Goal: Task Accomplishment & Management: Complete application form

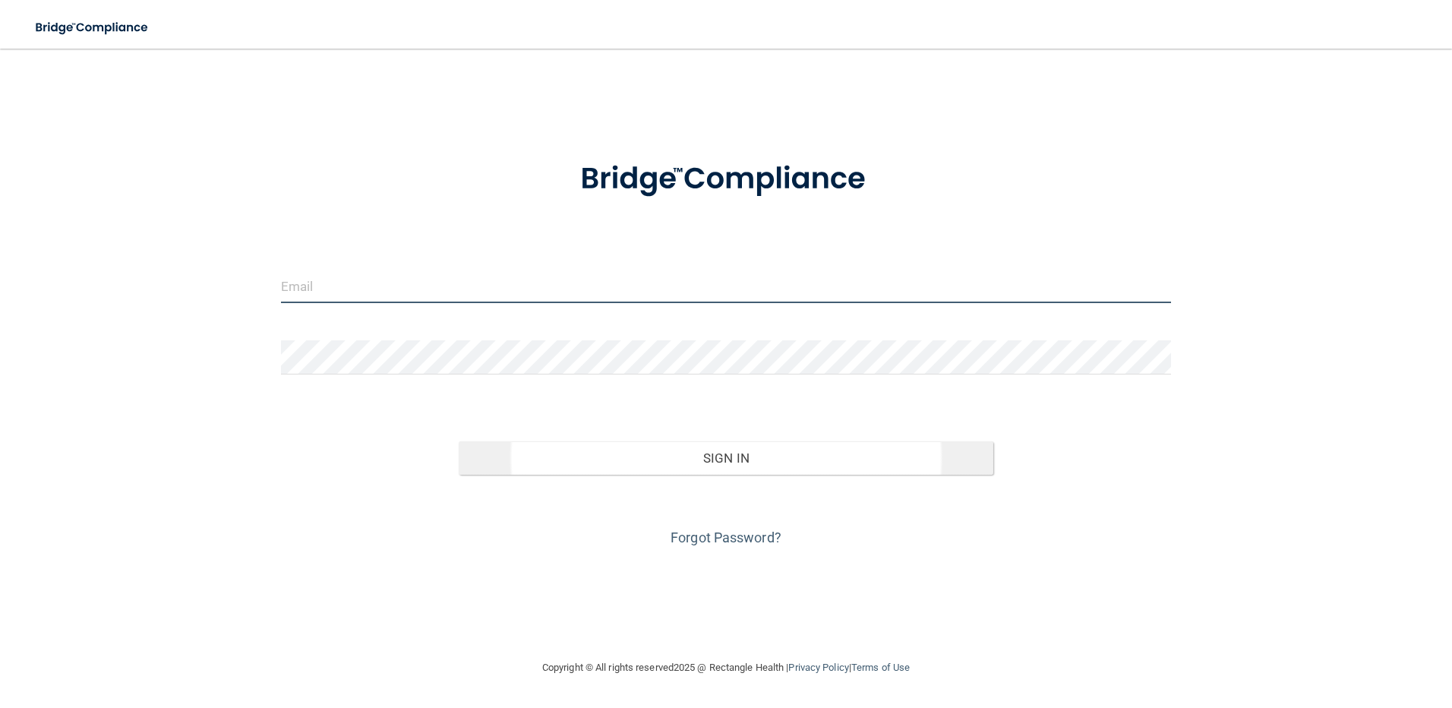
type input "[EMAIL_ADDRESS][DOMAIN_NAME]"
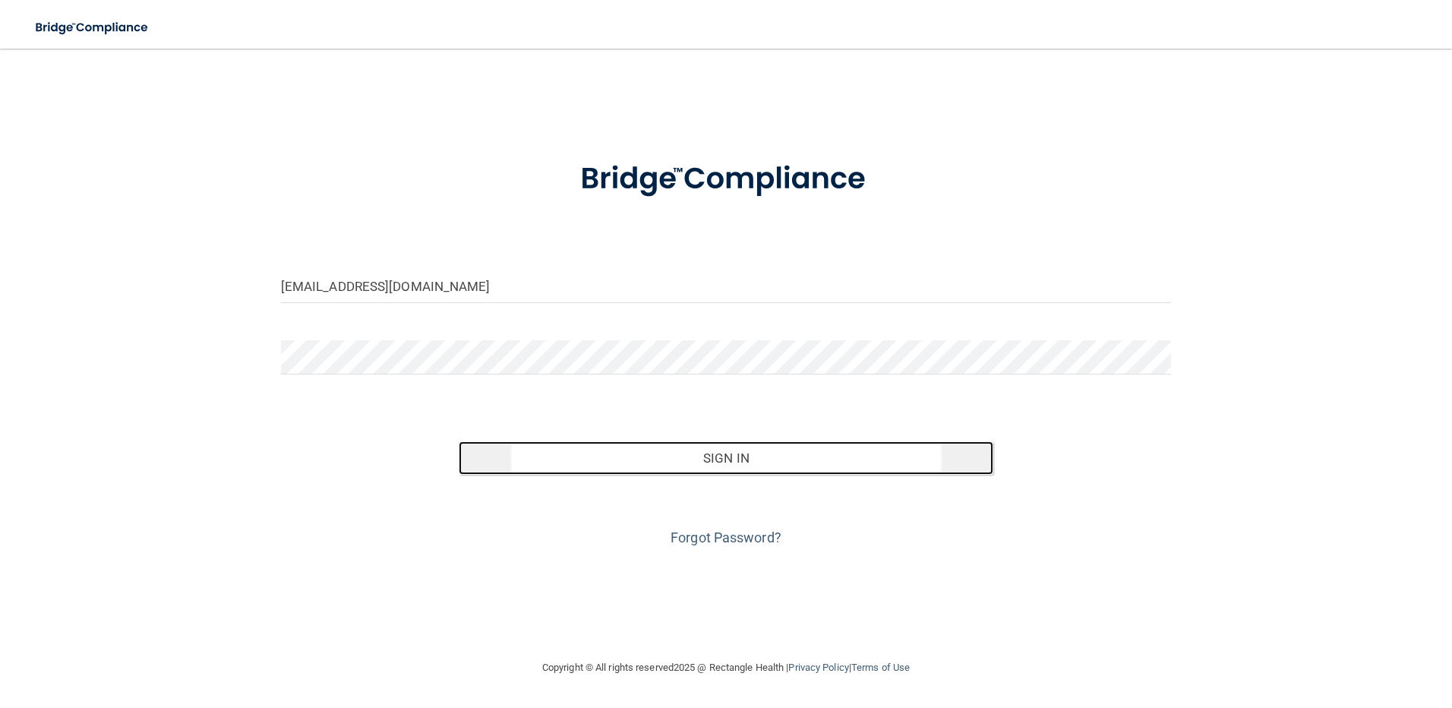
click at [654, 473] on button "Sign In" at bounding box center [726, 457] width 535 height 33
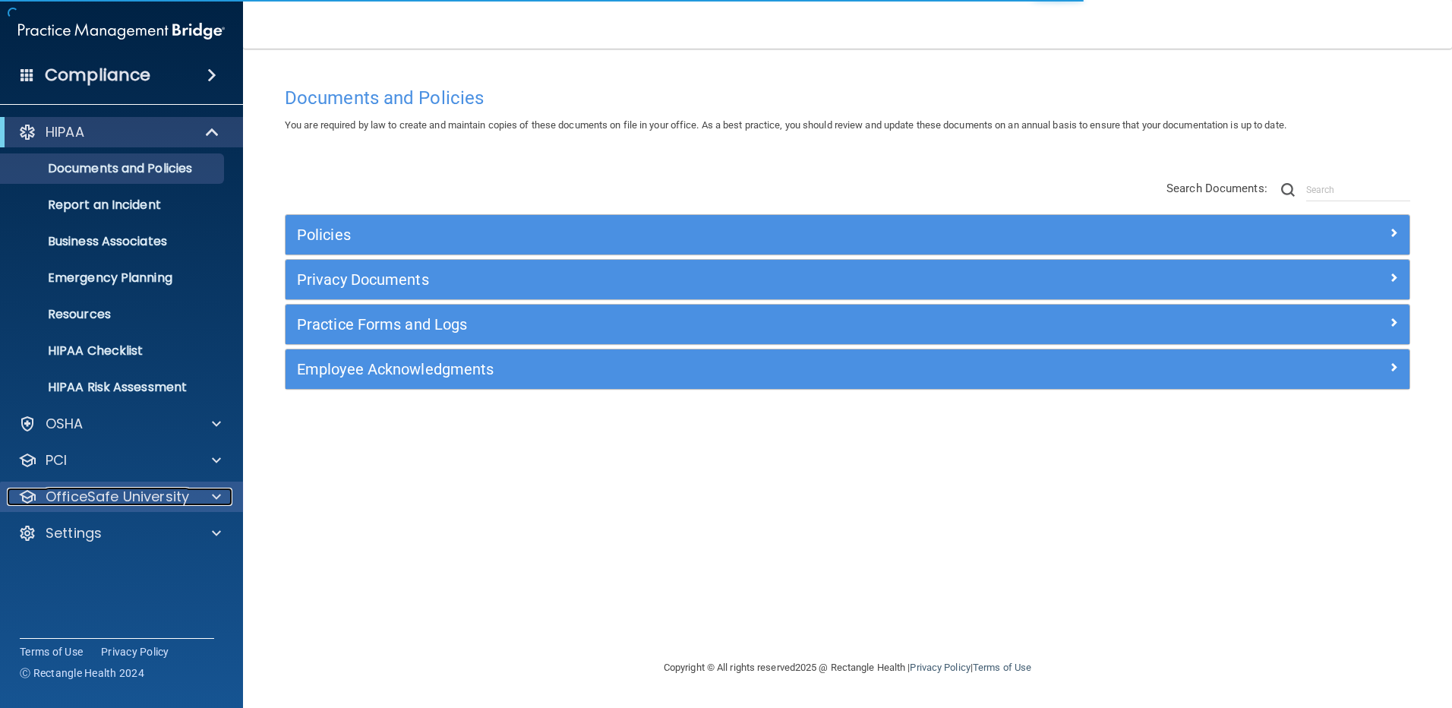
click at [130, 493] on p "OfficeSafe University" at bounding box center [118, 497] width 144 height 18
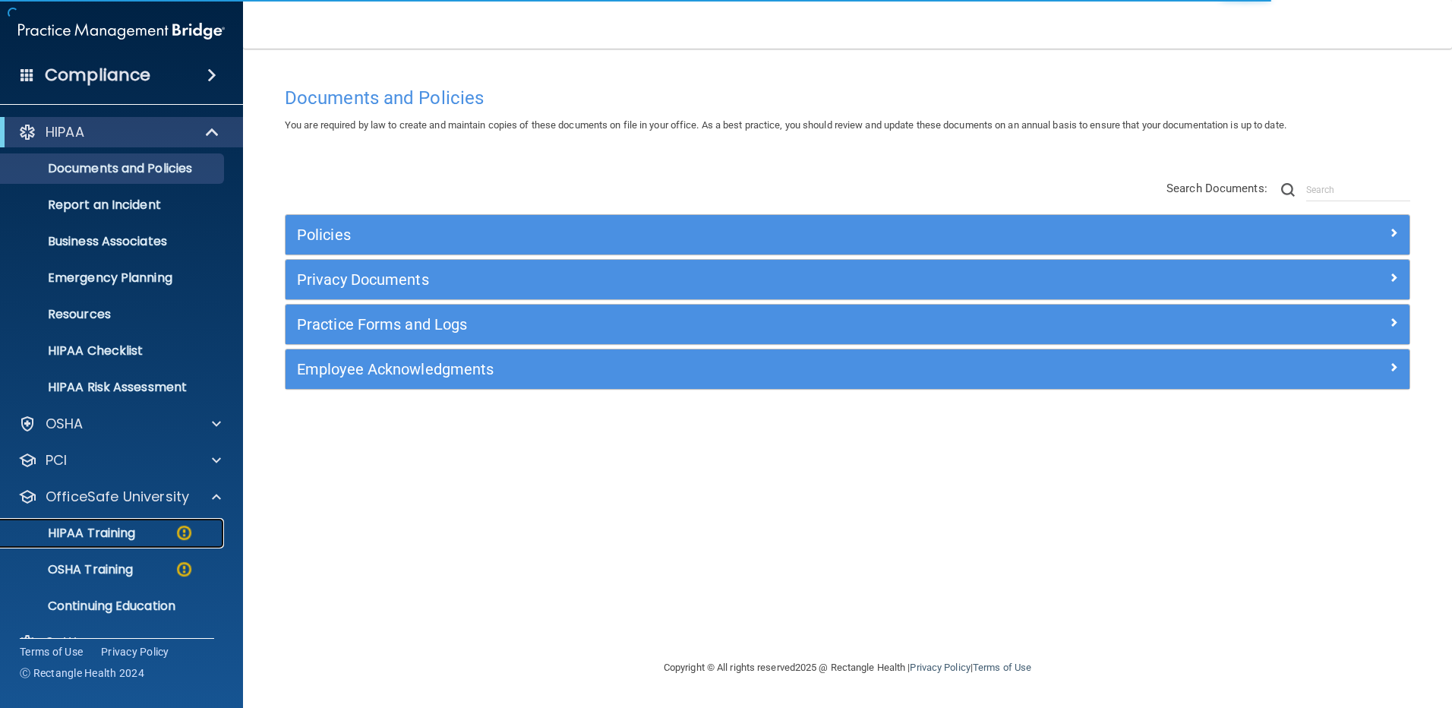
click at [122, 523] on link "HIPAA Training" at bounding box center [104, 533] width 239 height 30
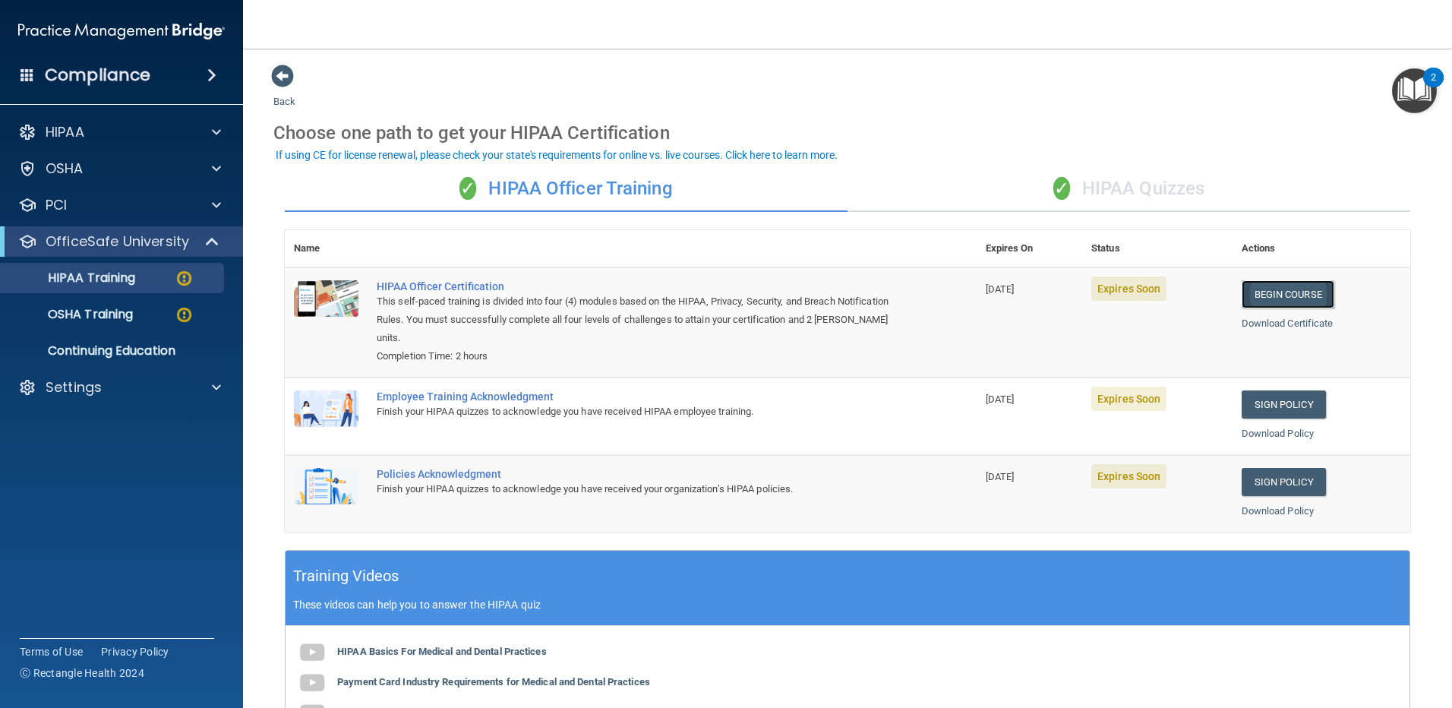
click at [1247, 301] on link "Begin Course" at bounding box center [1288, 294] width 93 height 28
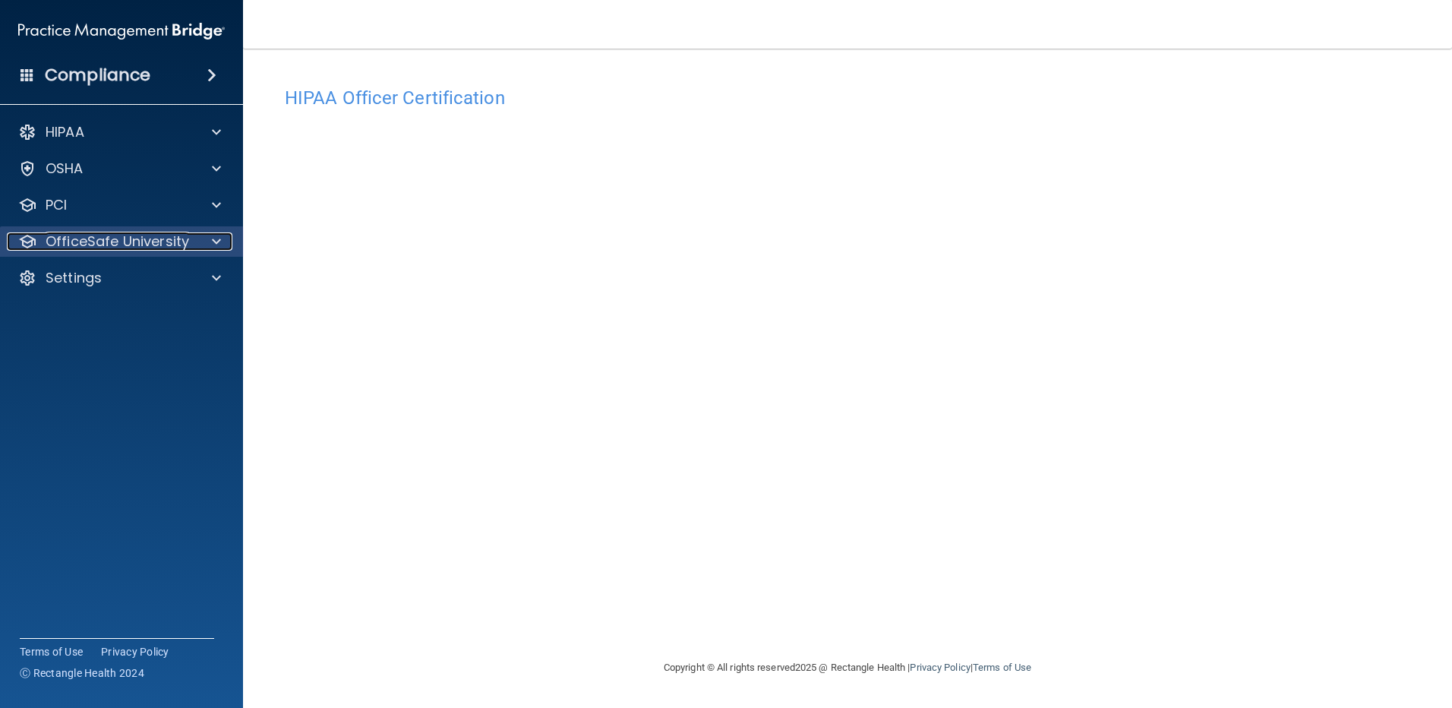
click at [172, 236] on p "OfficeSafe University" at bounding box center [118, 241] width 144 height 18
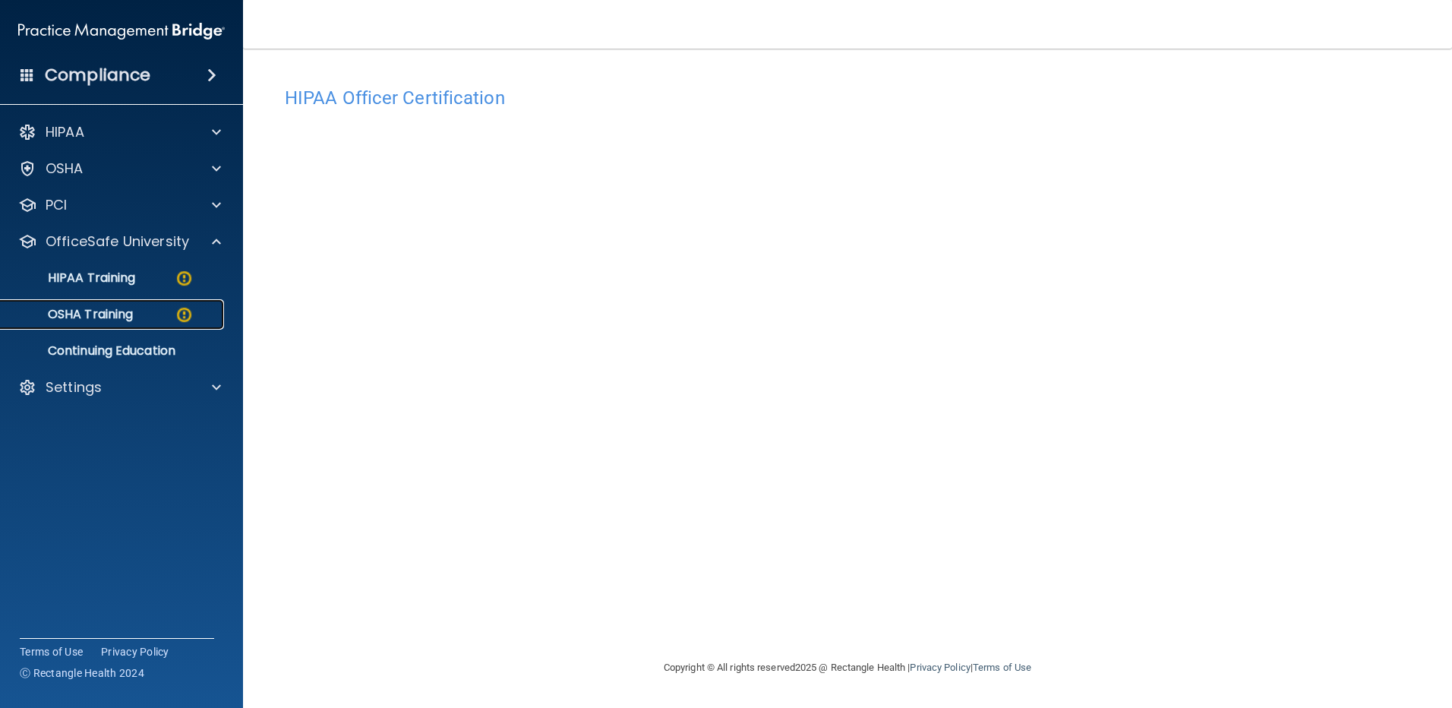
click at [112, 314] on p "OSHA Training" at bounding box center [71, 314] width 123 height 15
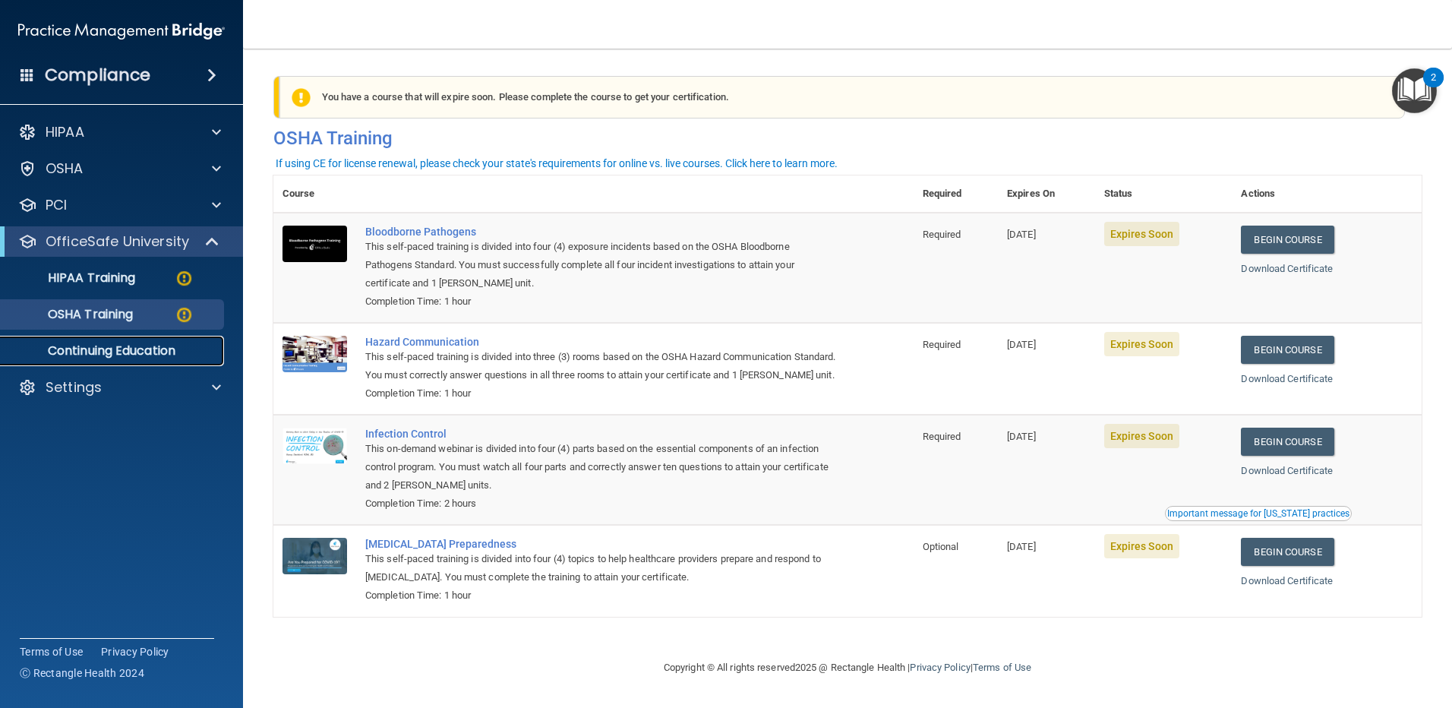
click at [127, 365] on link "Continuing Education" at bounding box center [104, 351] width 239 height 30
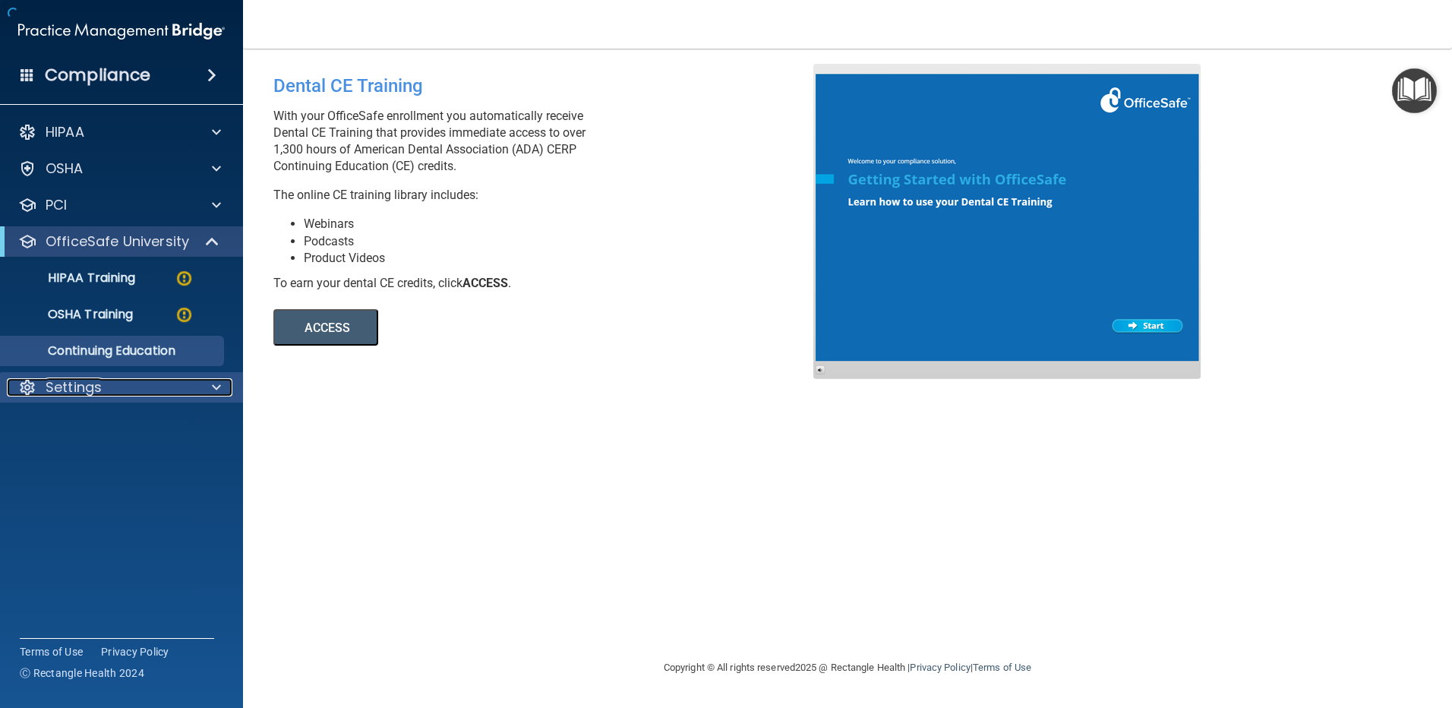
click at [114, 382] on div "Settings" at bounding box center [101, 387] width 188 height 18
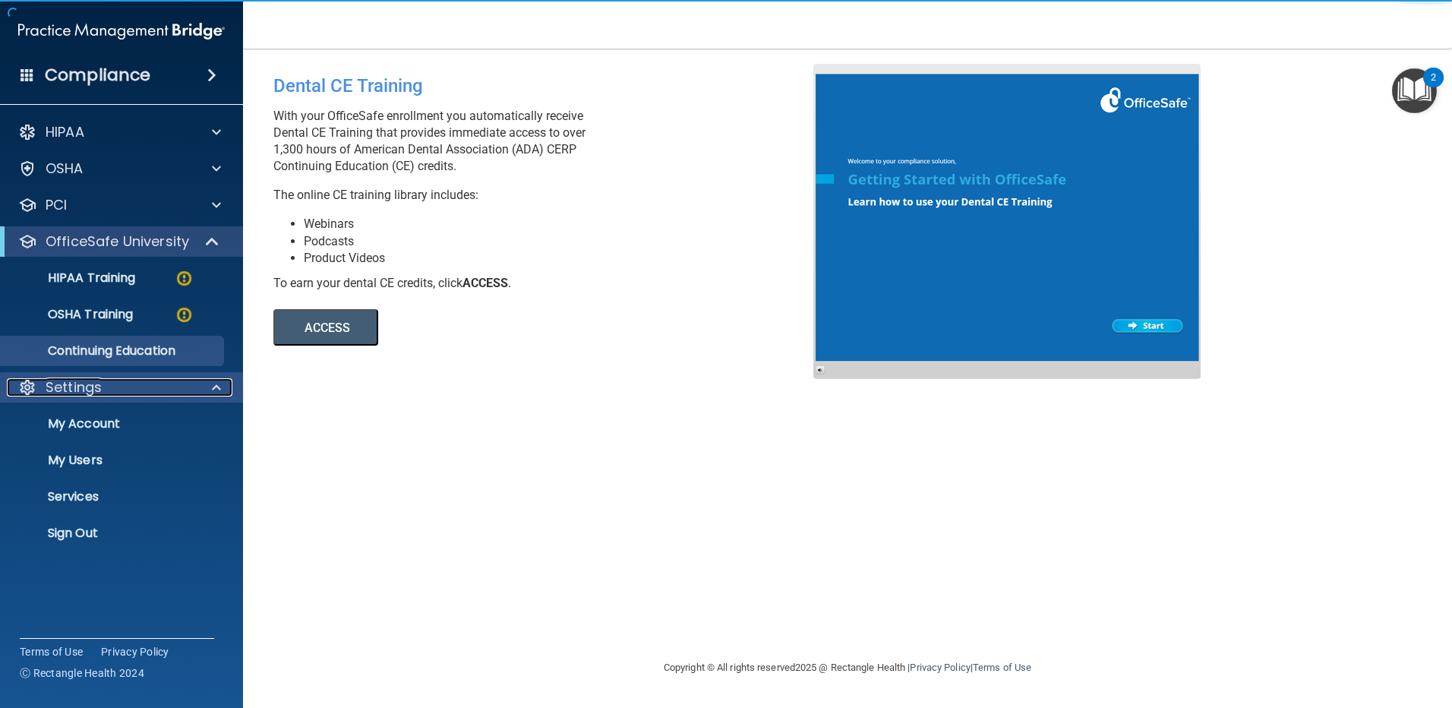
click at [114, 382] on div "Settings" at bounding box center [101, 387] width 188 height 18
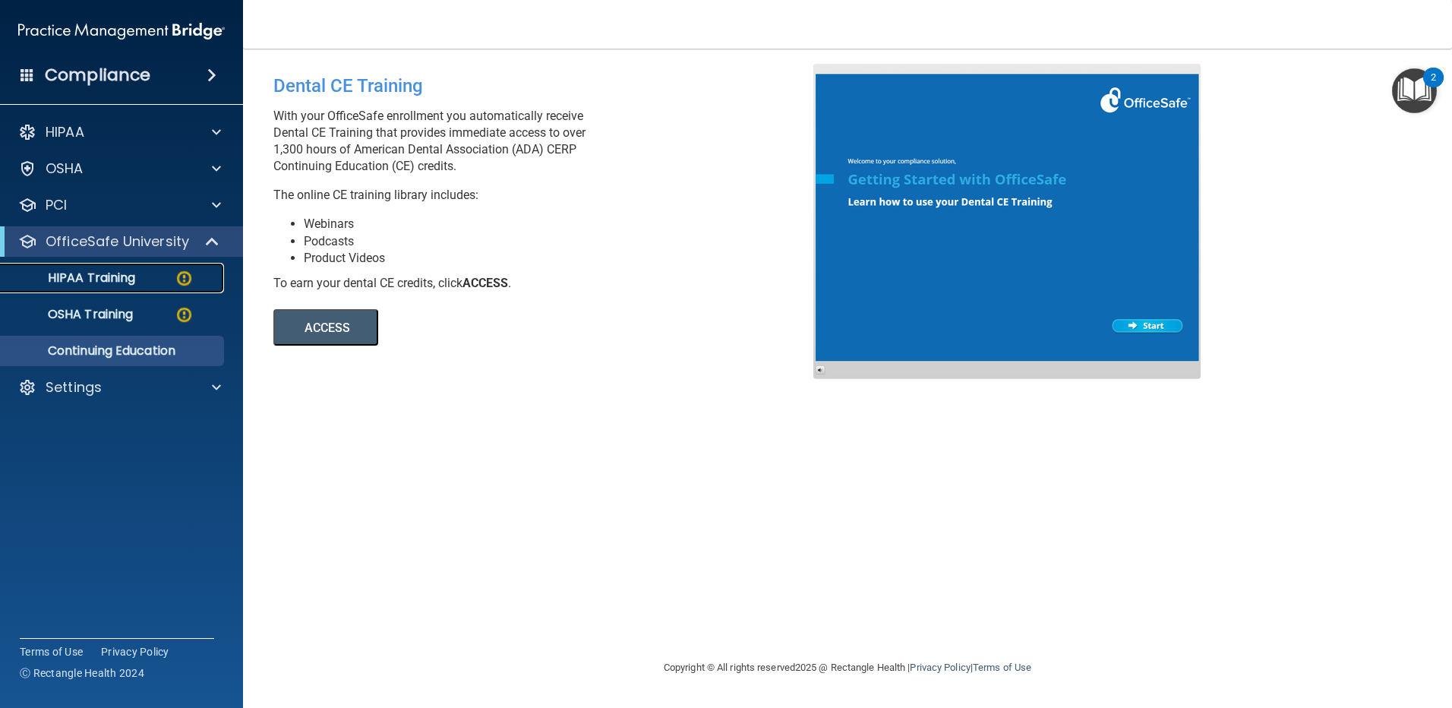
click at [116, 289] on link "HIPAA Training" at bounding box center [104, 278] width 239 height 30
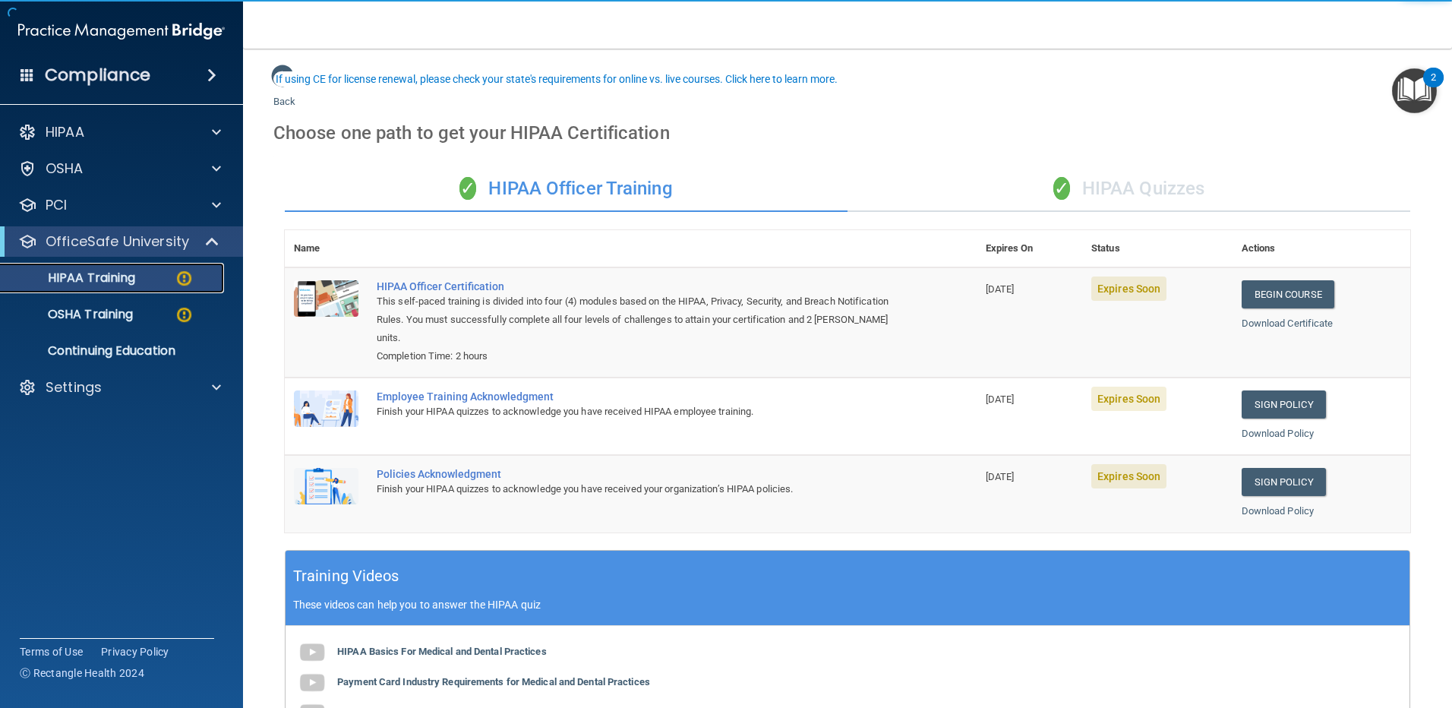
scroll to position [314, 0]
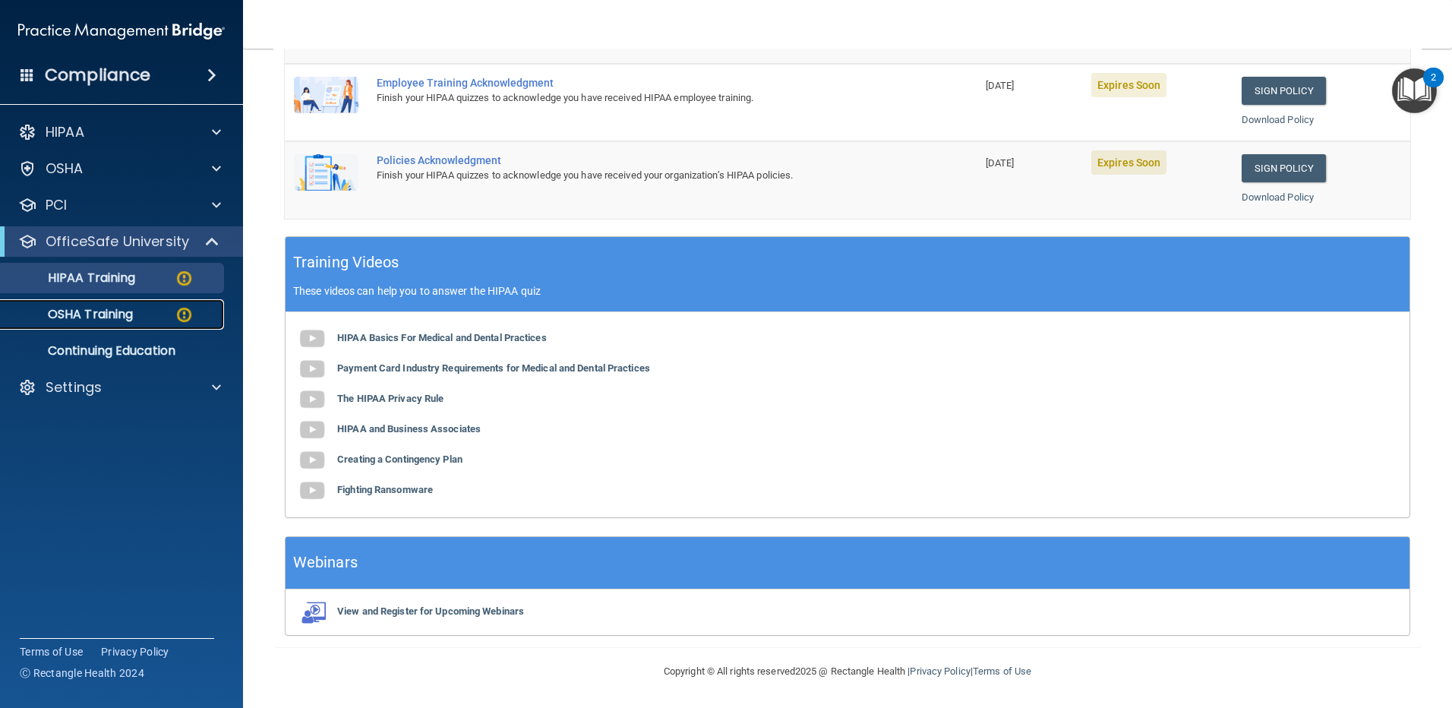
click at [109, 322] on p "OSHA Training" at bounding box center [71, 314] width 123 height 15
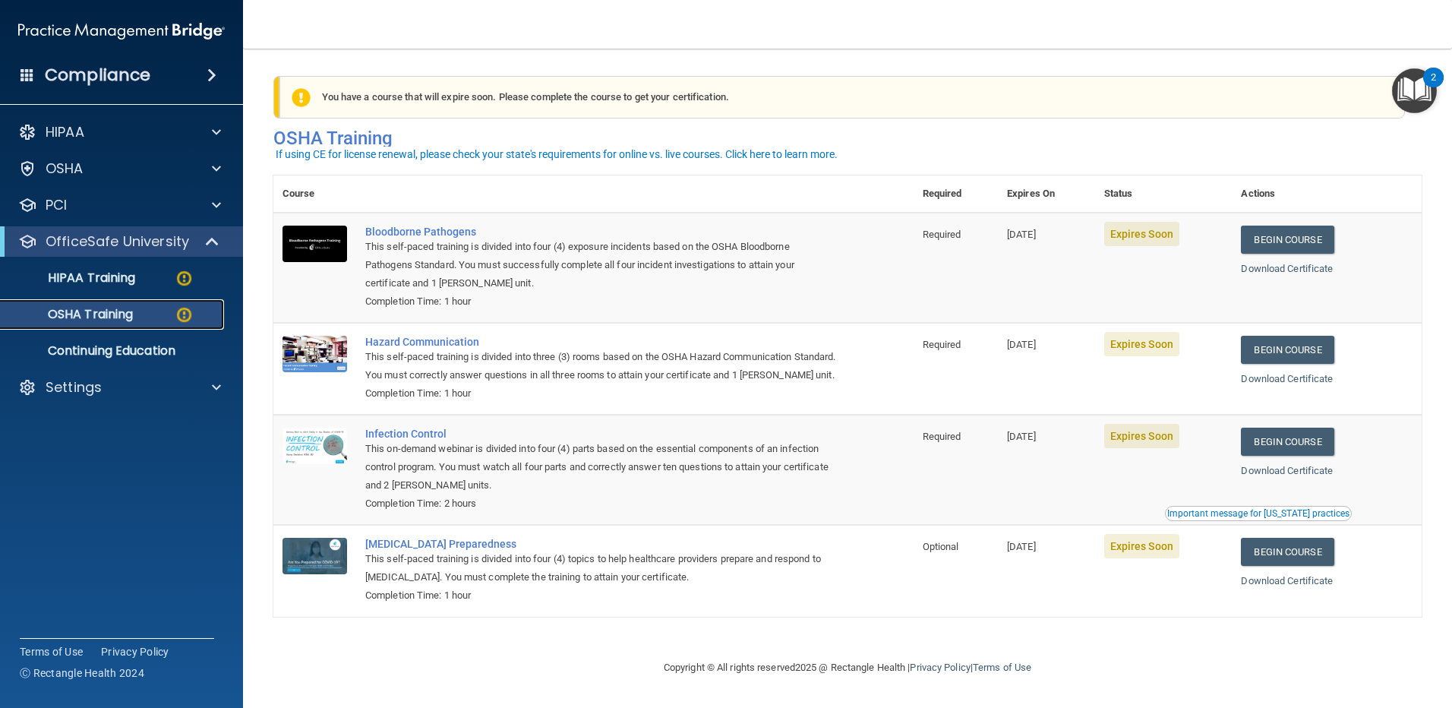
scroll to position [9, 0]
click at [122, 273] on p "HIPAA Training" at bounding box center [72, 277] width 125 height 15
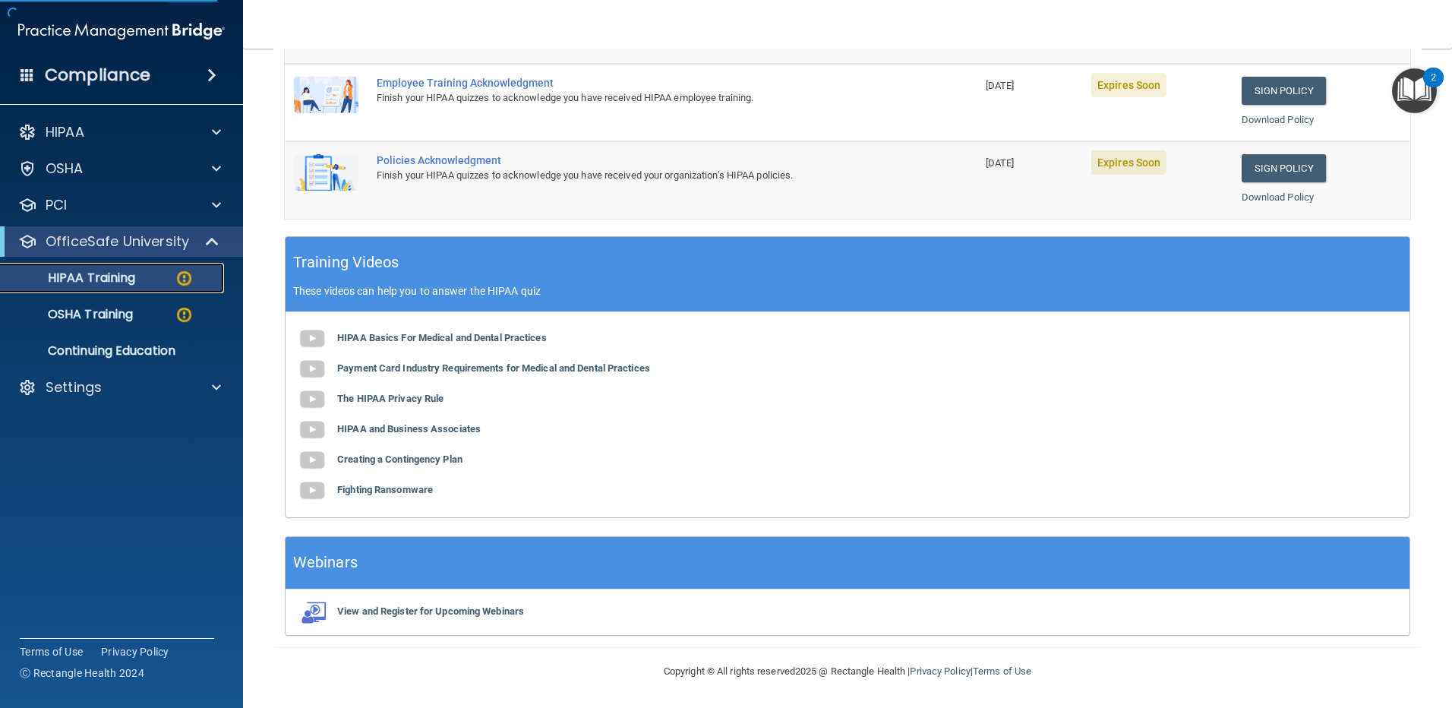
scroll to position [11, 0]
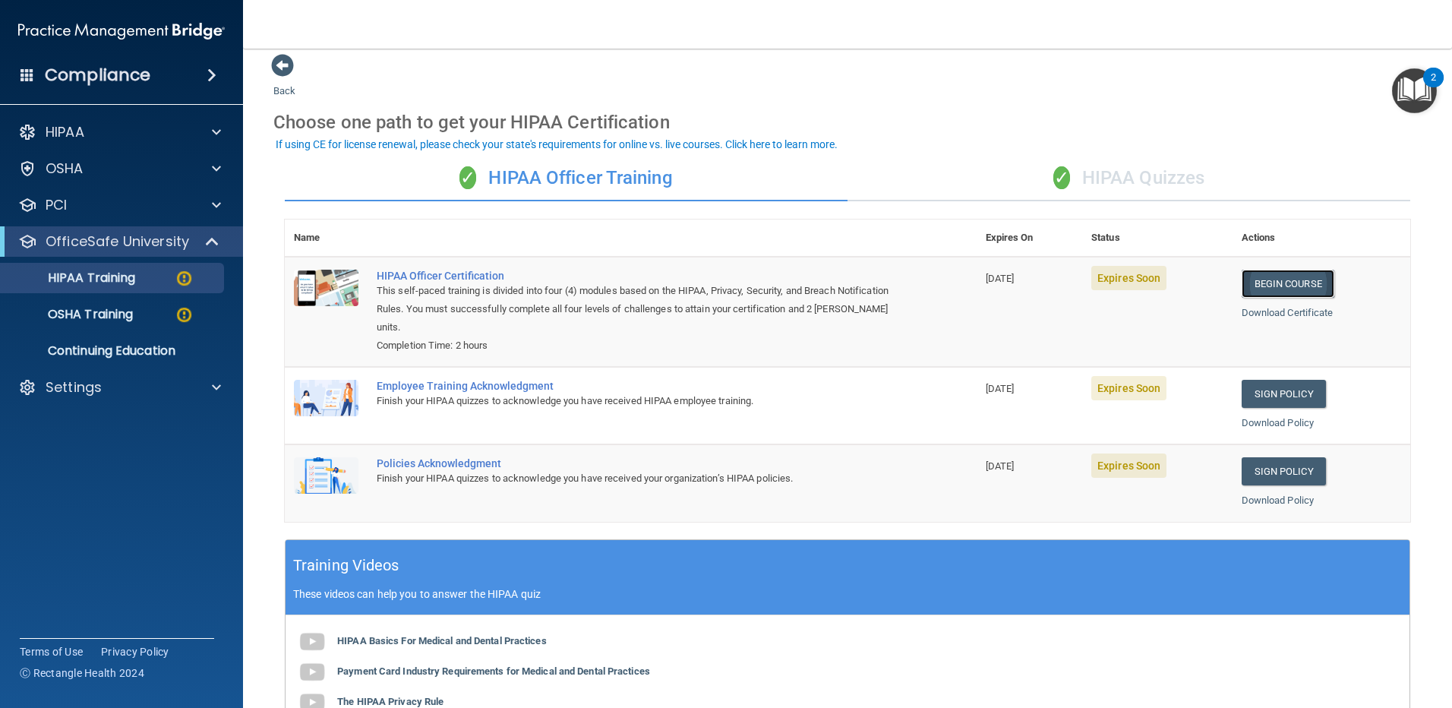
click at [1278, 281] on link "Begin Course" at bounding box center [1288, 284] width 93 height 28
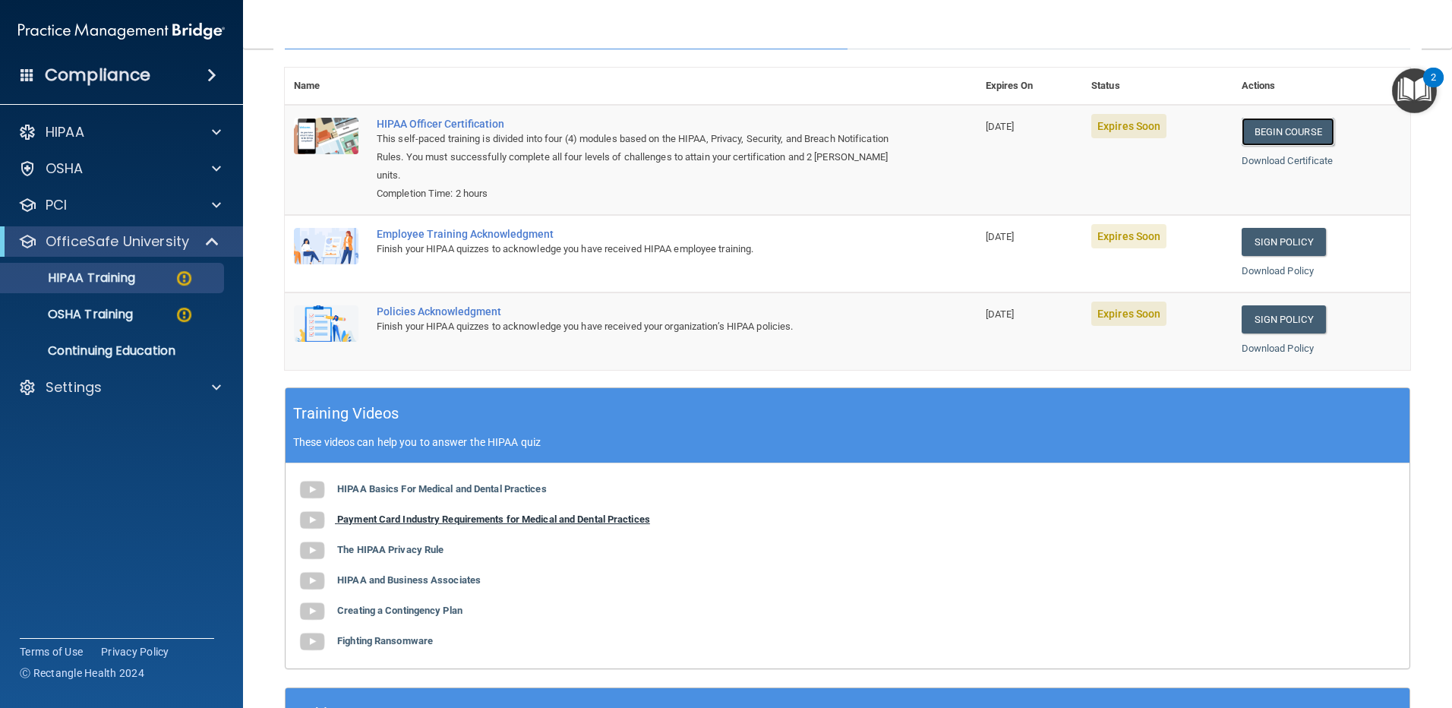
scroll to position [0, 0]
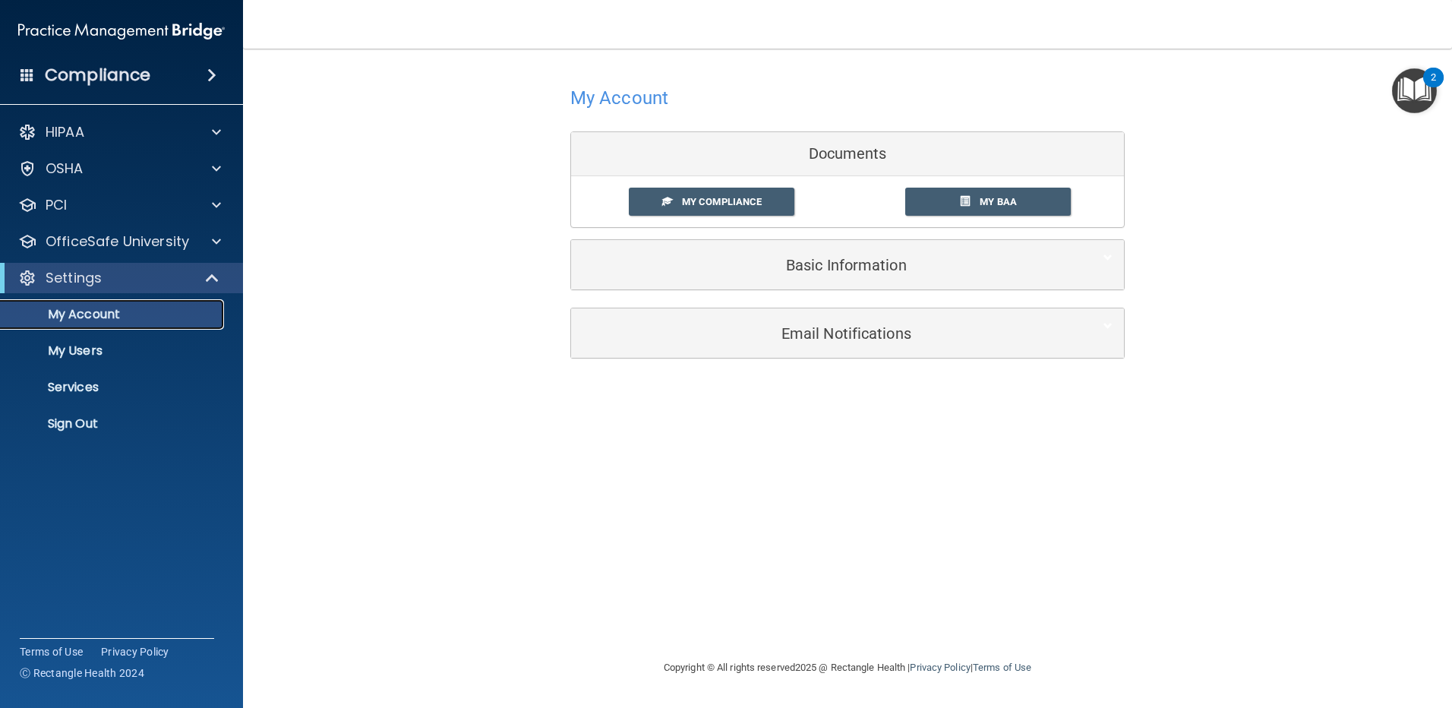
click at [104, 322] on p "My Account" at bounding box center [113, 314] width 207 height 15
click at [81, 239] on p "OfficeSafe University" at bounding box center [118, 241] width 144 height 18
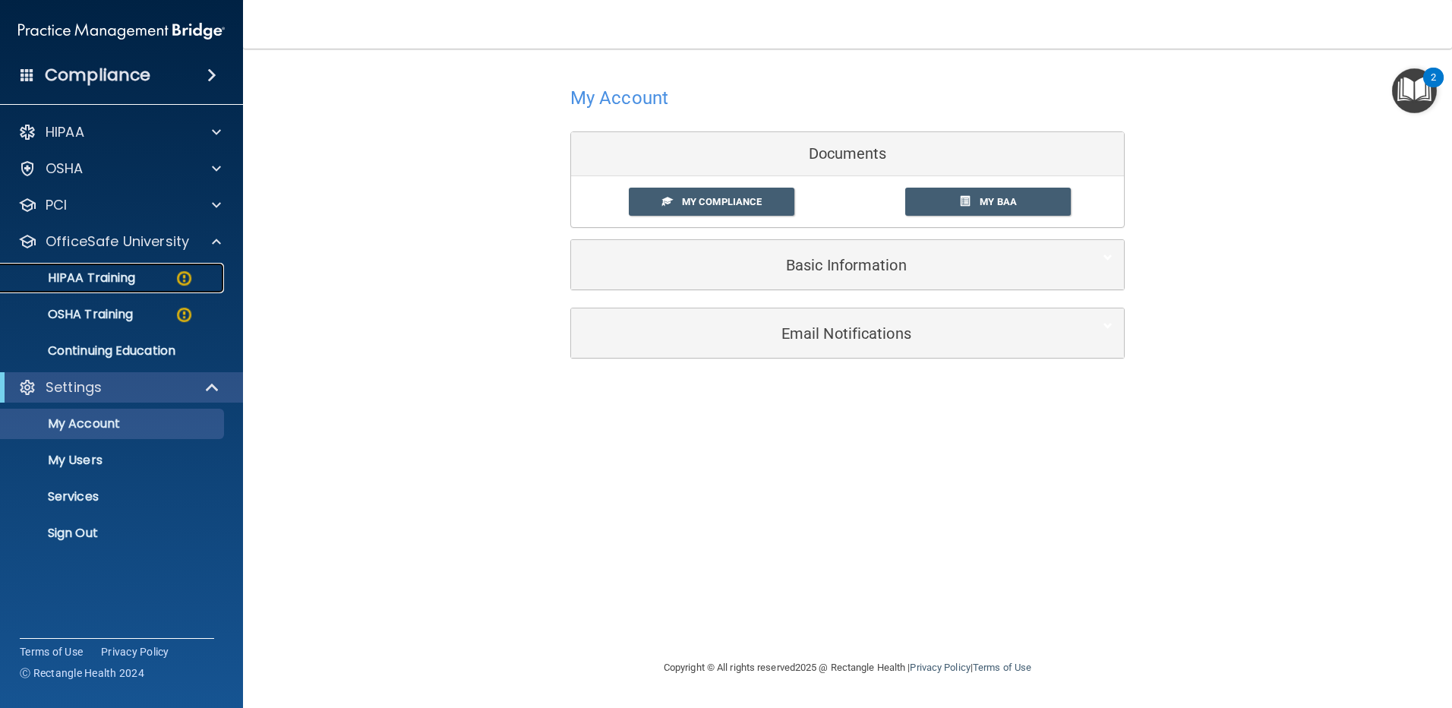
click at [87, 281] on p "HIPAA Training" at bounding box center [72, 277] width 125 height 15
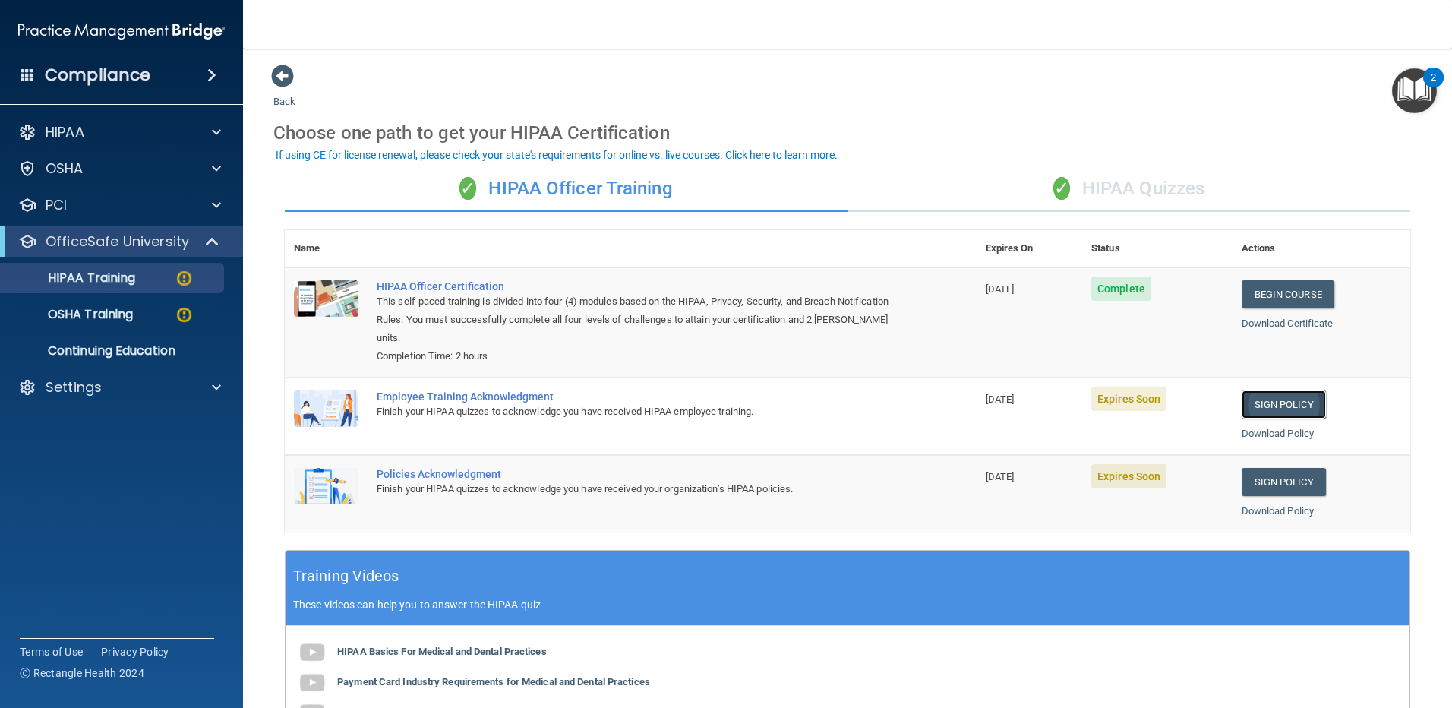
click at [1294, 392] on link "Sign Policy" at bounding box center [1284, 404] width 84 height 28
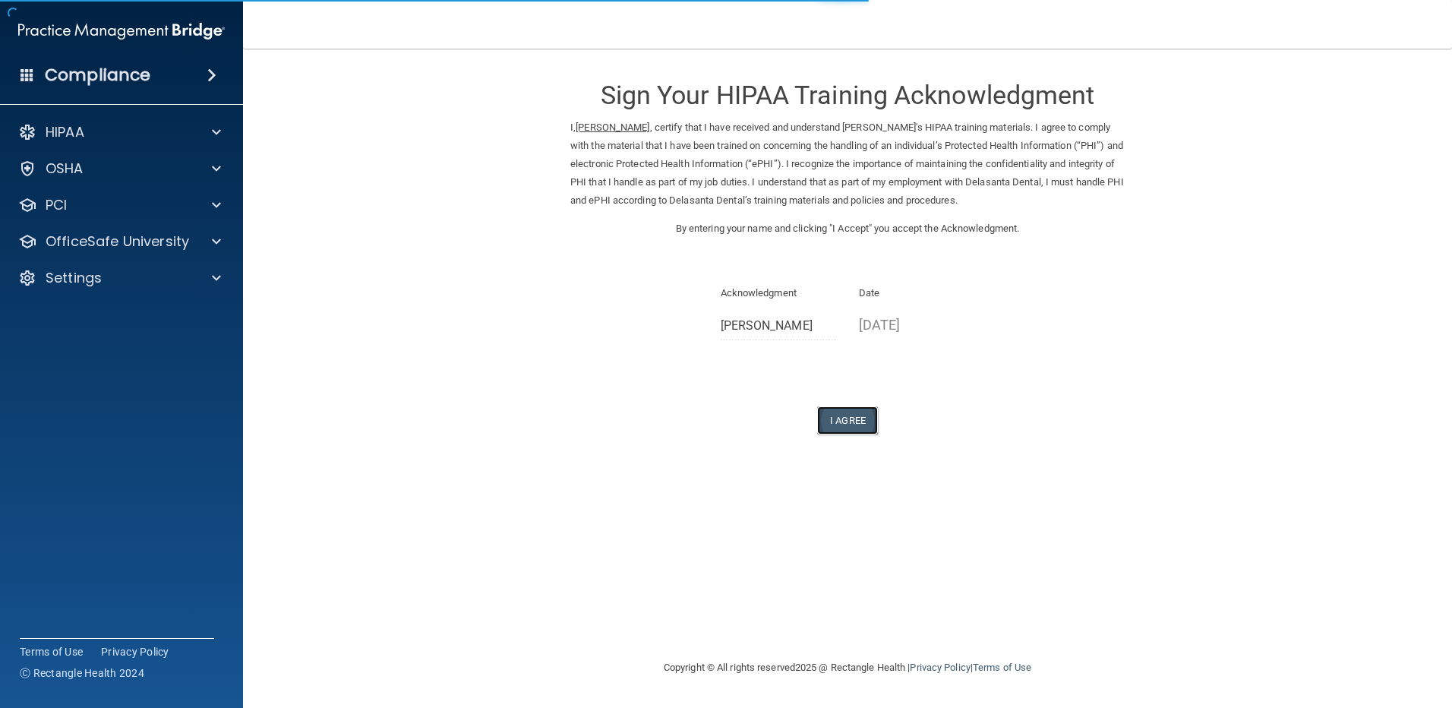
click at [849, 416] on button "I Agree" at bounding box center [847, 420] width 61 height 28
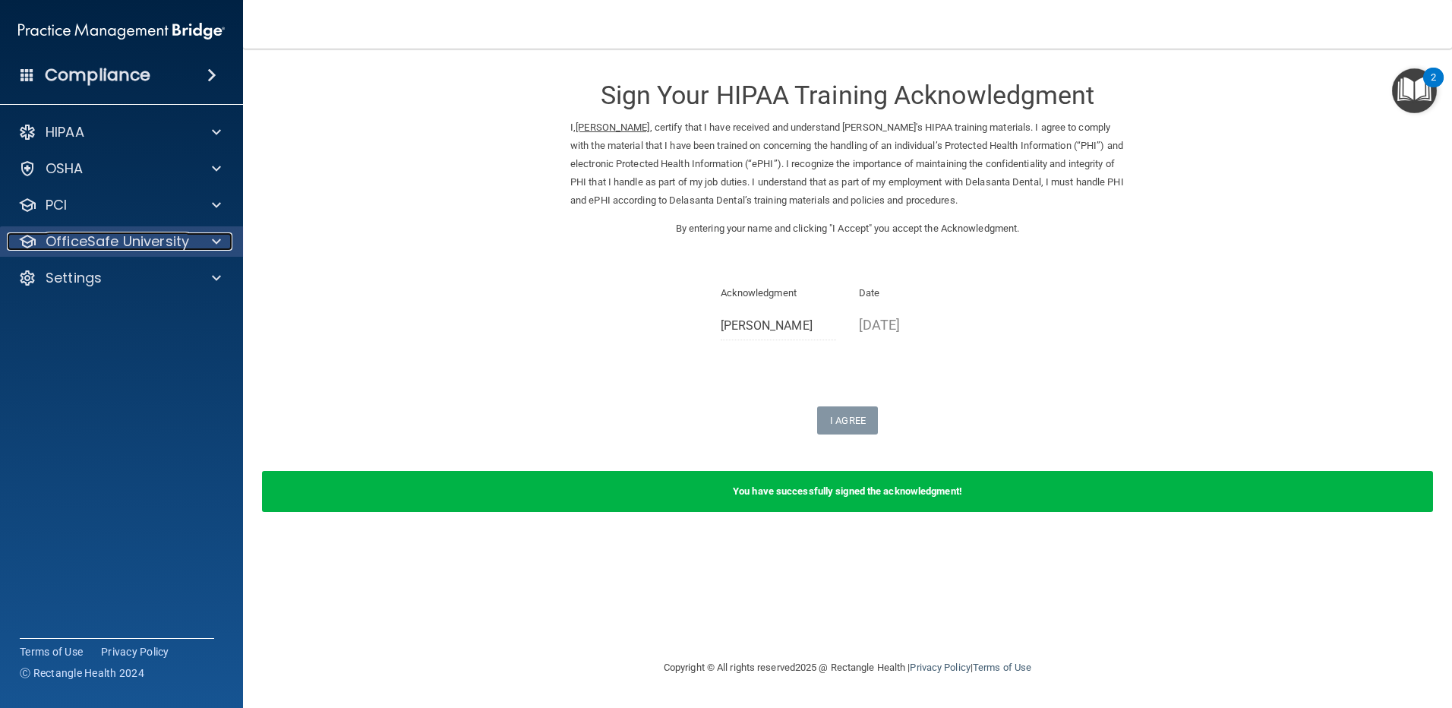
click at [101, 242] on p "OfficeSafe University" at bounding box center [118, 241] width 144 height 18
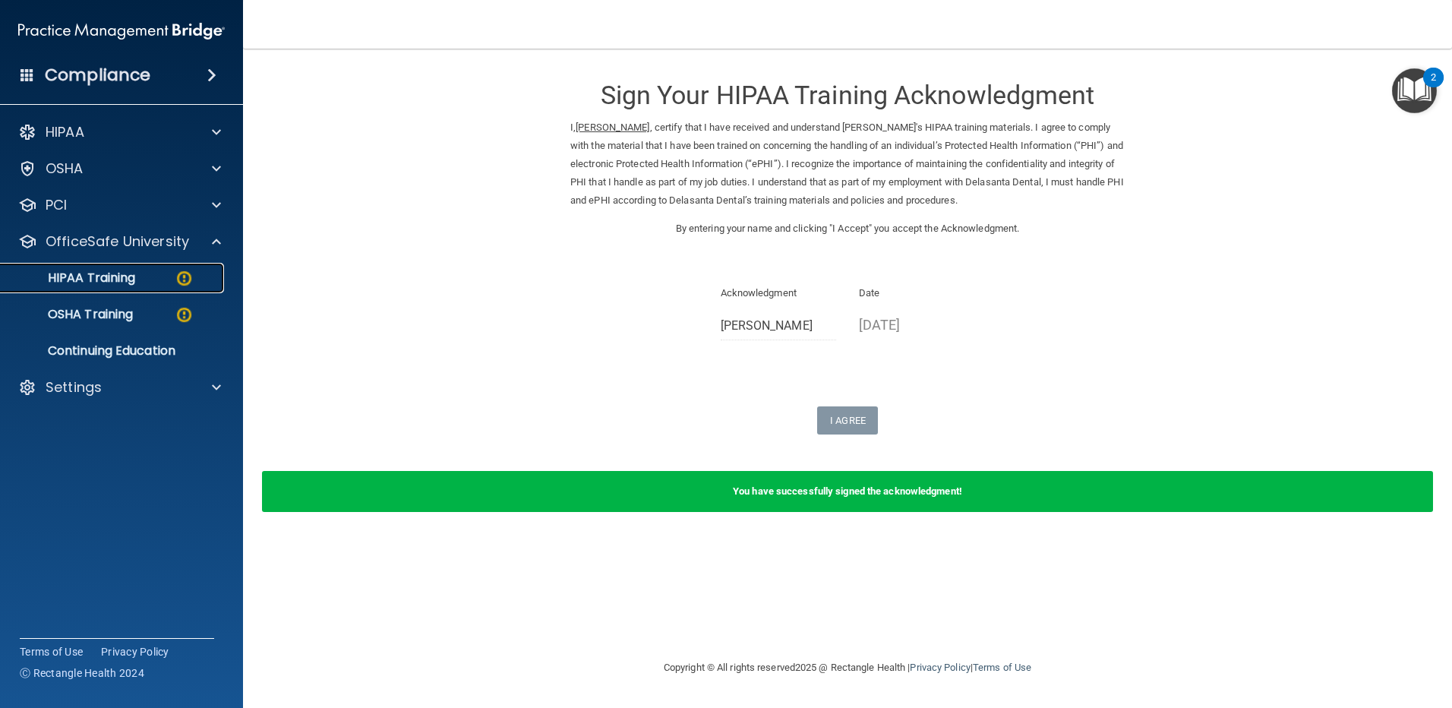
click at [110, 277] on p "HIPAA Training" at bounding box center [72, 277] width 125 height 15
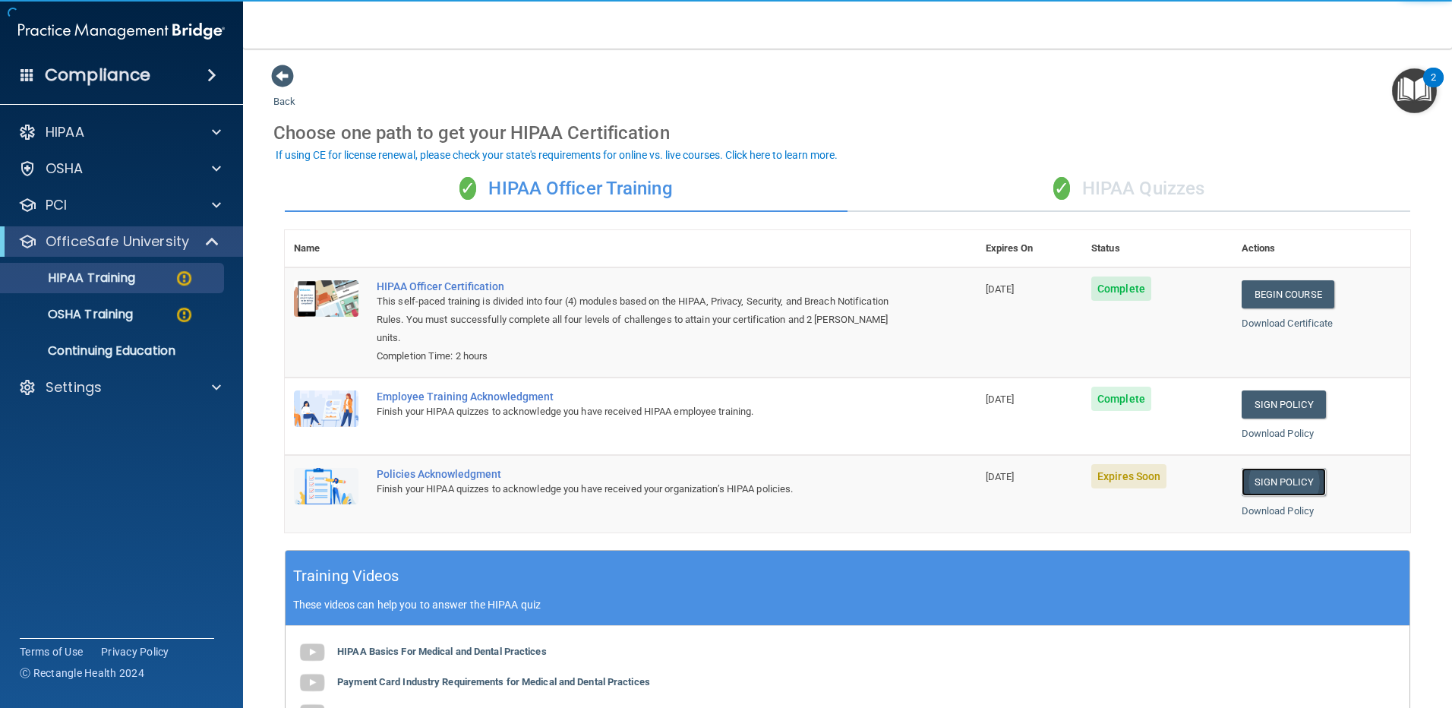
click at [1269, 472] on link "Sign Policy" at bounding box center [1284, 482] width 84 height 28
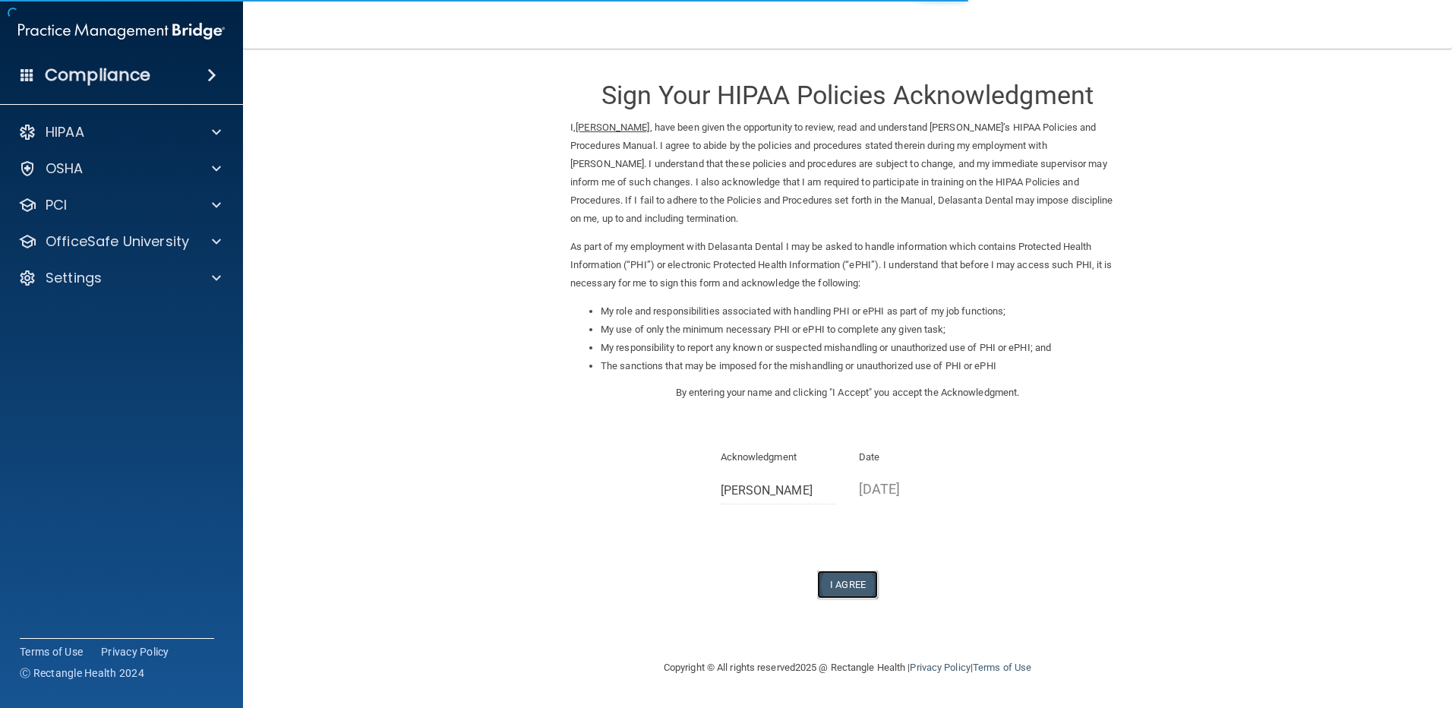
click at [848, 582] on button "I Agree" at bounding box center [847, 585] width 61 height 28
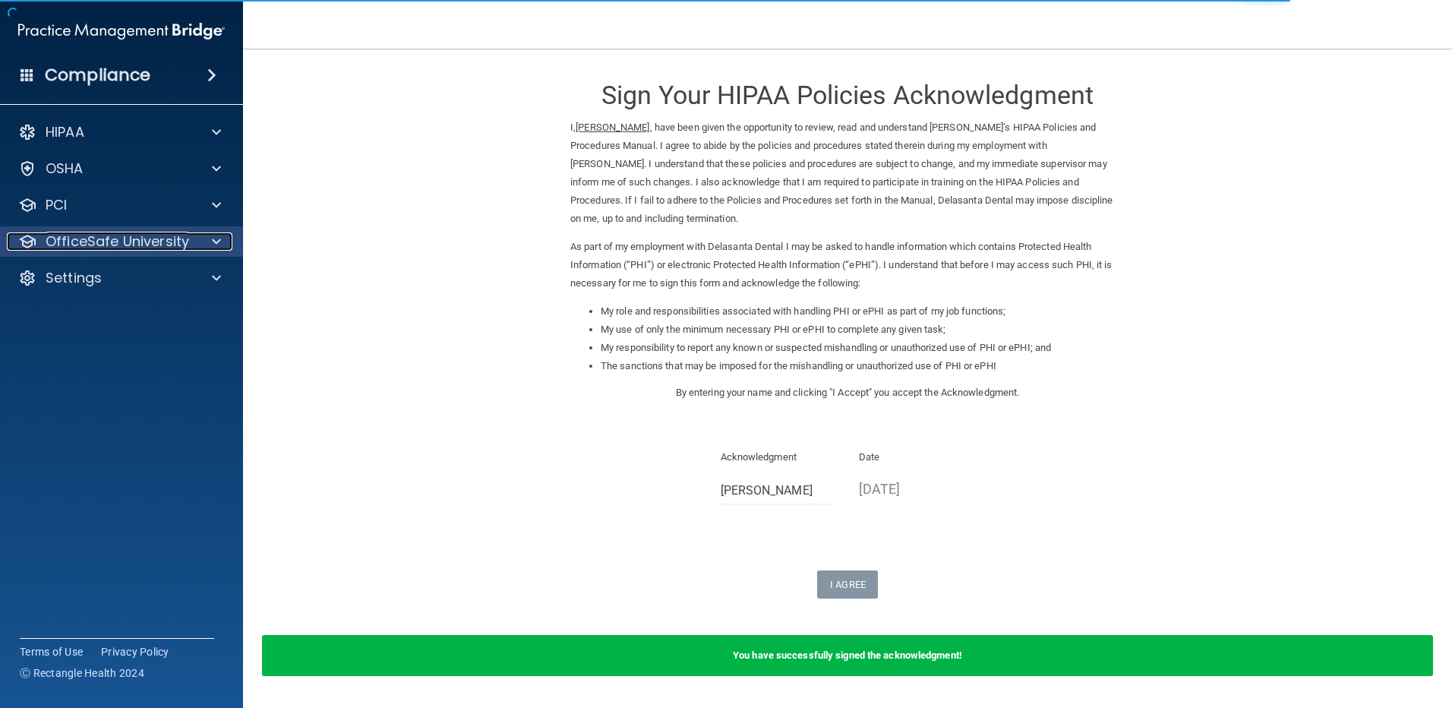
click at [112, 243] on p "OfficeSafe University" at bounding box center [118, 241] width 144 height 18
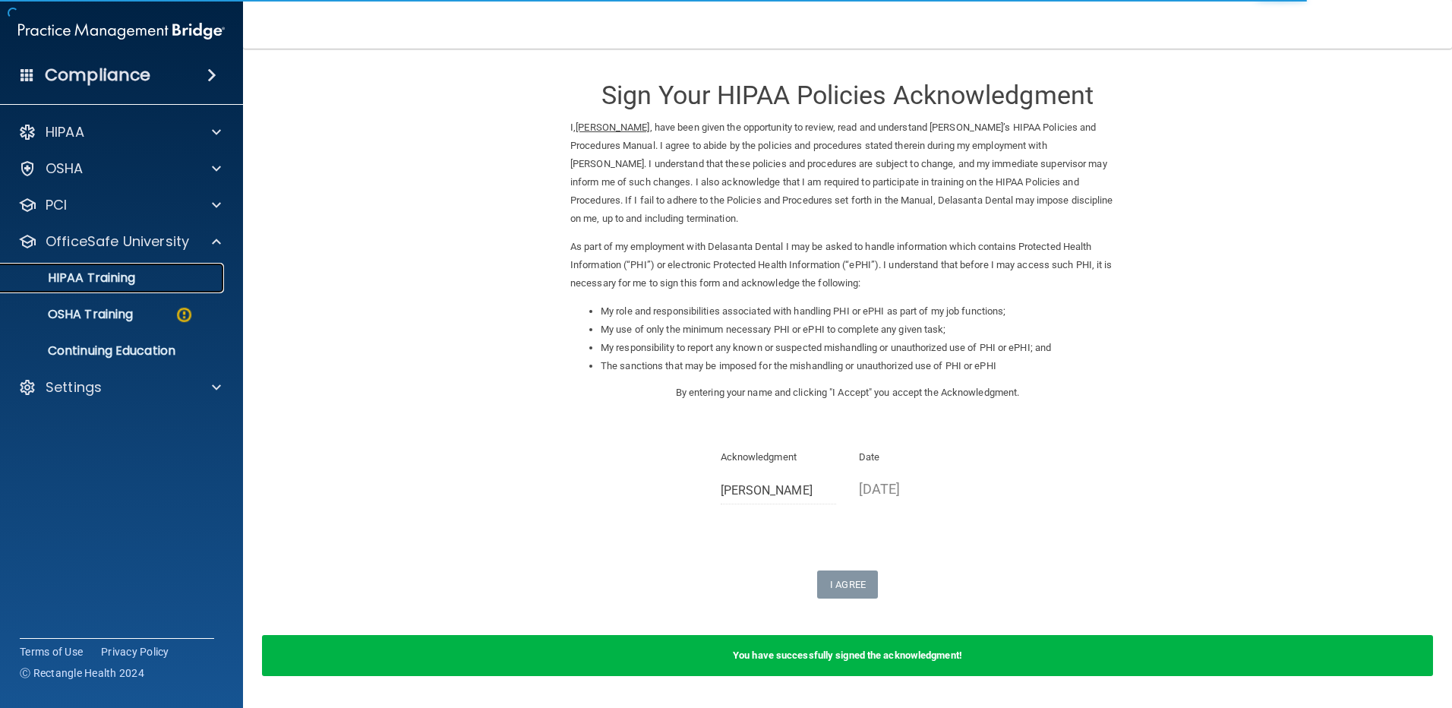
click at [112, 286] on link "HIPAA Training" at bounding box center [104, 278] width 239 height 30
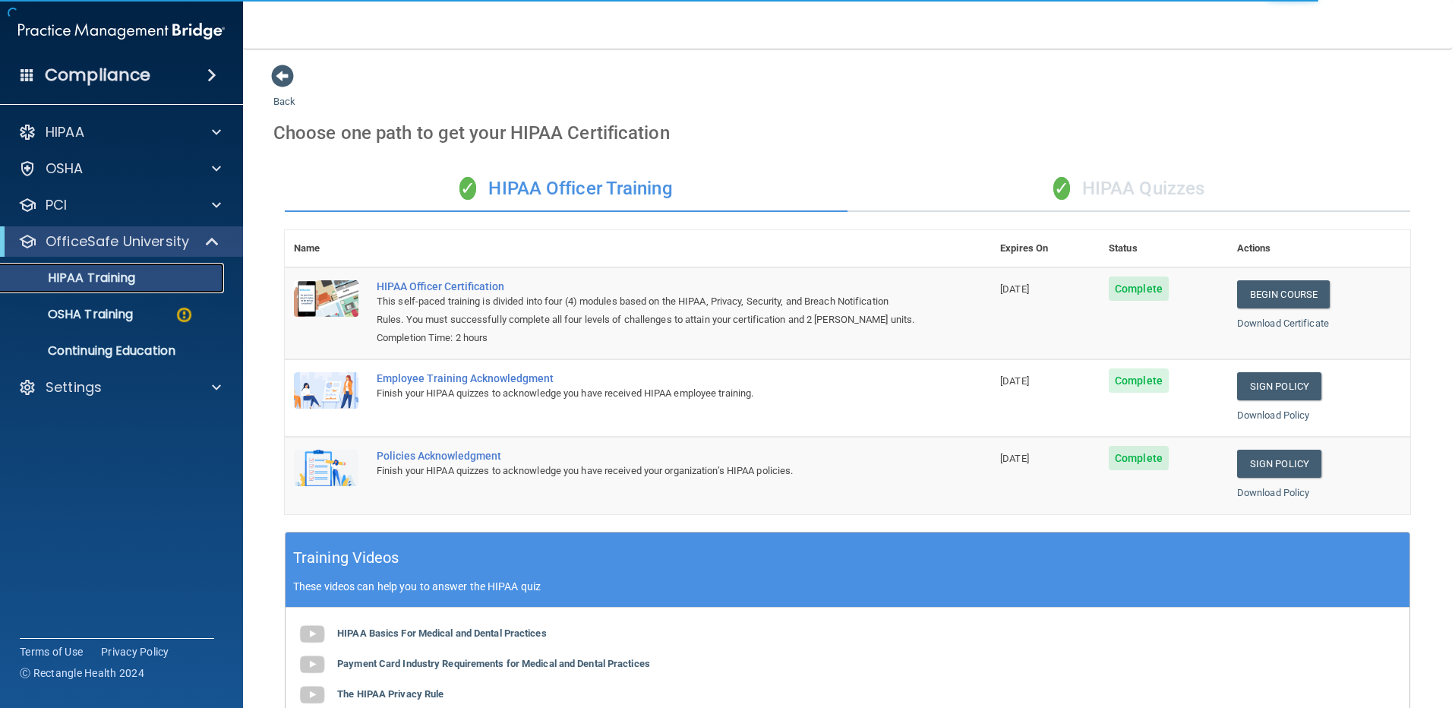
scroll to position [296, 0]
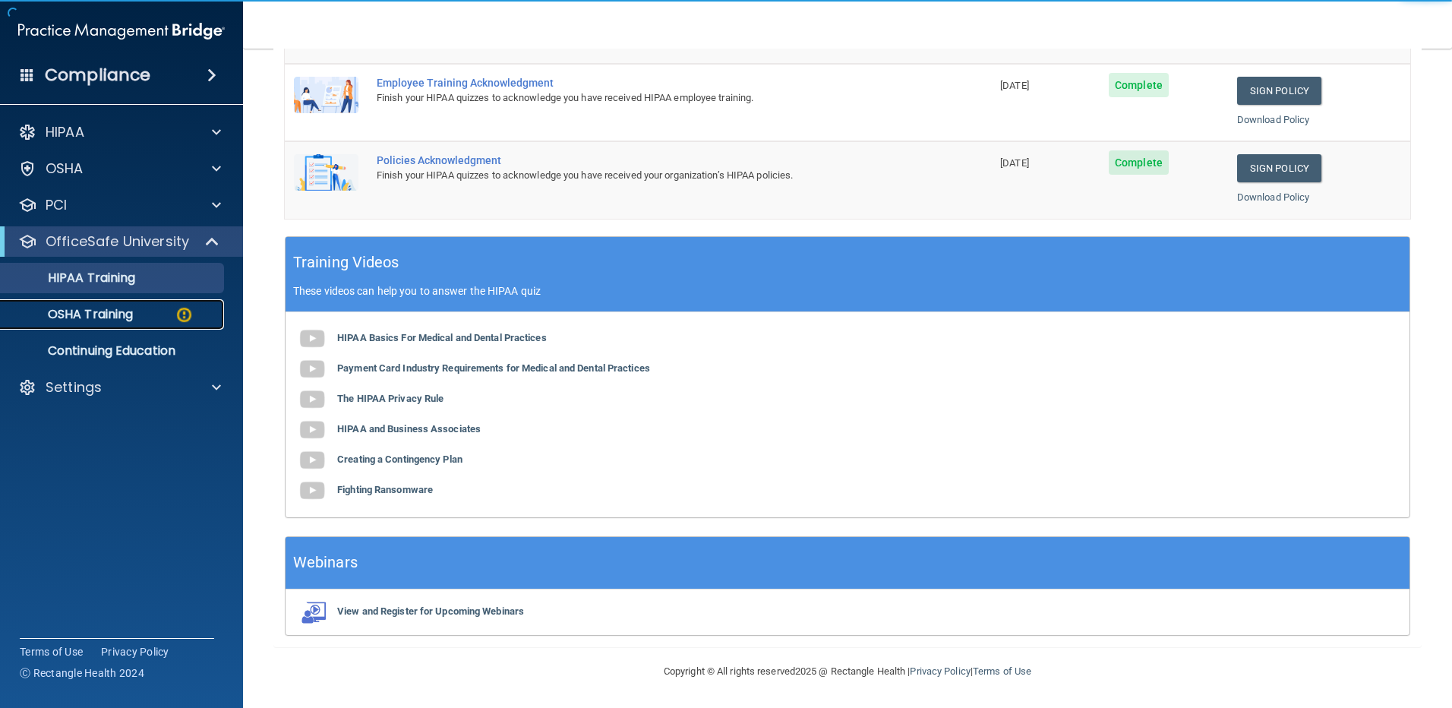
click at [133, 307] on p "OSHA Training" at bounding box center [71, 314] width 123 height 15
